Goal: Task Accomplishment & Management: Use online tool/utility

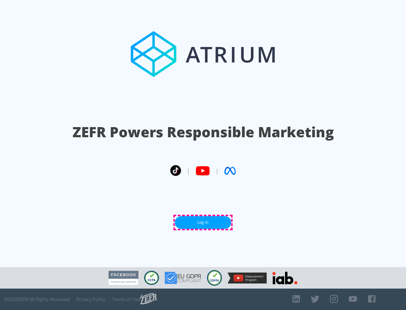
click at [203, 222] on link "Log In" at bounding box center [203, 222] width 56 height 13
